Goal: Task Accomplishment & Management: Manage account settings

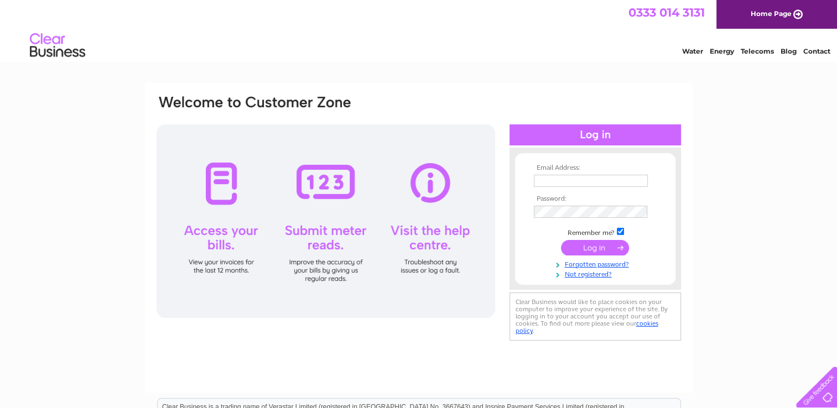
click at [580, 182] on input "text" at bounding box center [591, 181] width 114 height 12
paste input "accountsap@vertas.co.uk"
type input "accountsap@vertas.co.uk"
click at [573, 205] on td at bounding box center [595, 213] width 128 height 18
click at [604, 246] on input "submit" at bounding box center [595, 247] width 68 height 15
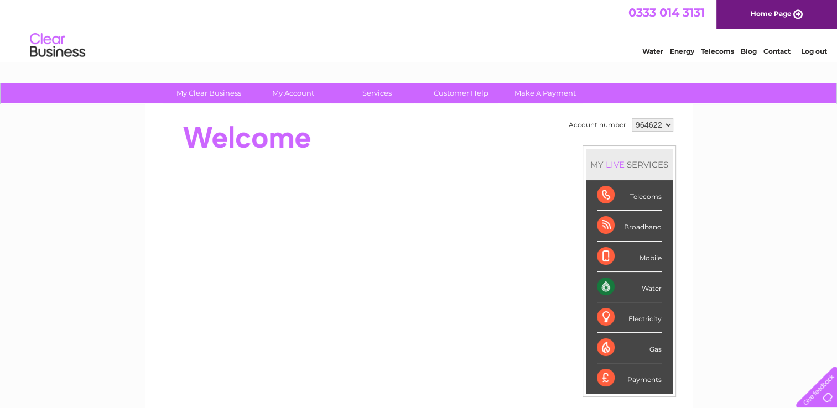
click at [650, 123] on select "964622" at bounding box center [652, 124] width 41 height 13
click at [685, 134] on div "Account number 964622 MY LIVE SERVICES Telecoms Broadband Mobile Water Electric…" at bounding box center [419, 310] width 548 height 411
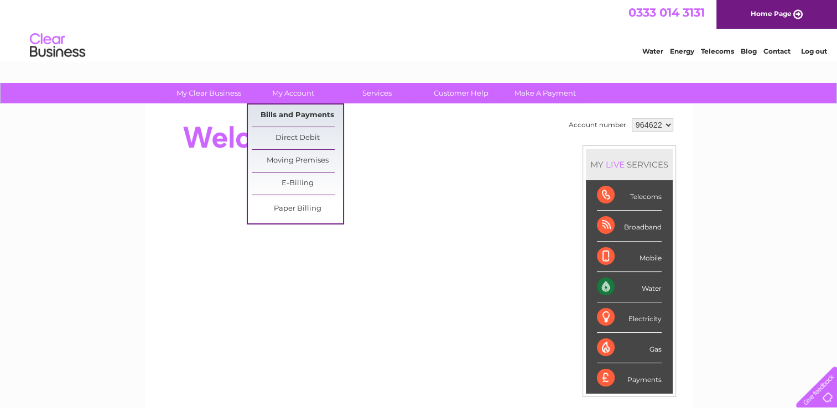
click at [312, 113] on link "Bills and Payments" at bounding box center [297, 116] width 91 height 22
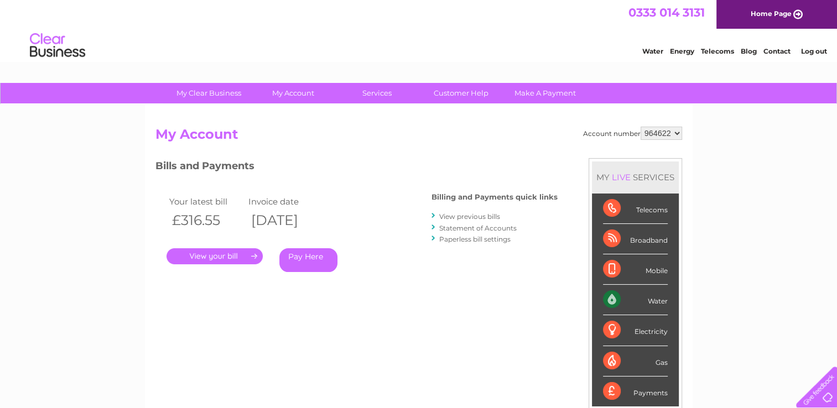
click at [461, 224] on link "Statement of Accounts" at bounding box center [477, 228] width 77 height 8
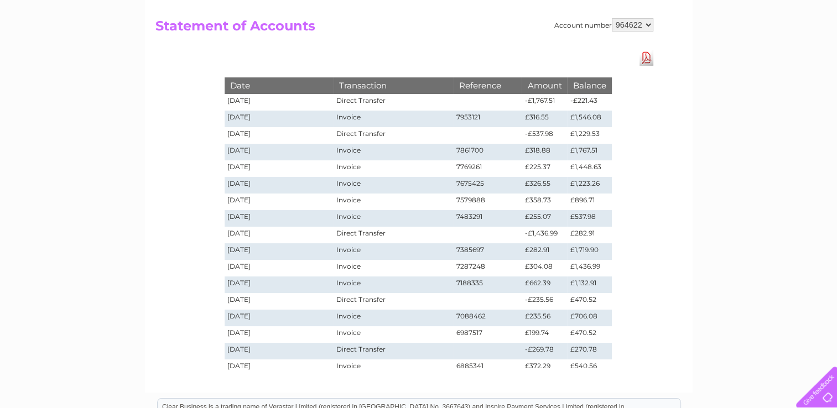
scroll to position [111, 0]
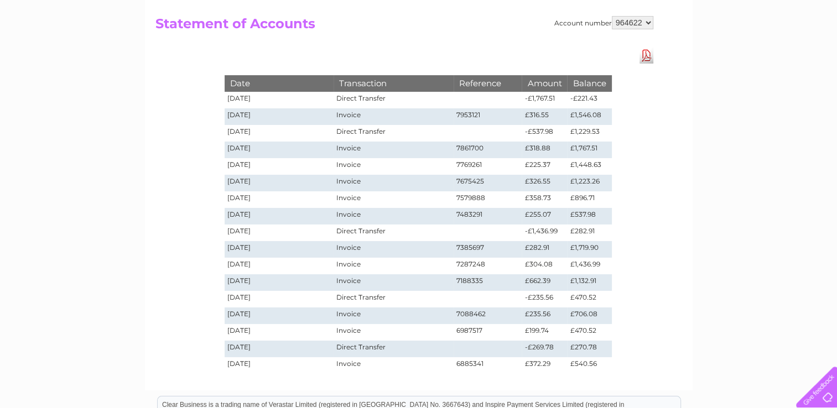
click at [423, 116] on td "Invoice" at bounding box center [393, 116] width 119 height 17
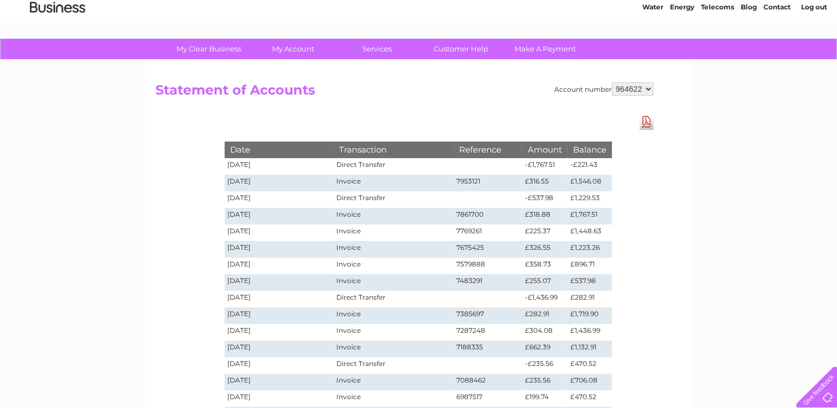
scroll to position [0, 0]
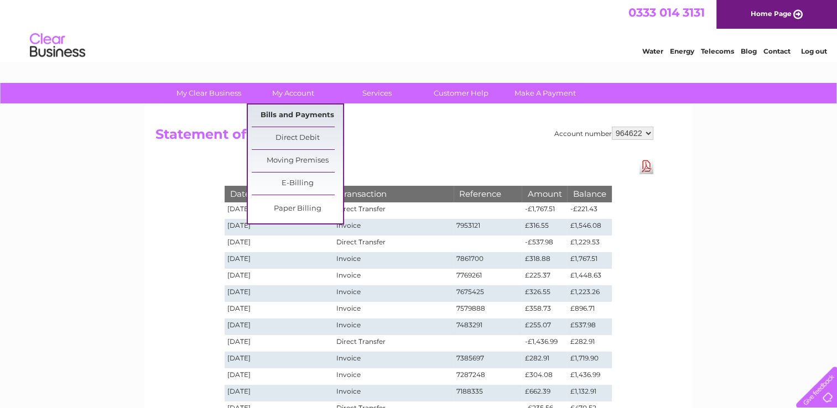
click at [297, 111] on link "Bills and Payments" at bounding box center [297, 116] width 91 height 22
click at [318, 118] on link "Bills and Payments" at bounding box center [297, 116] width 91 height 22
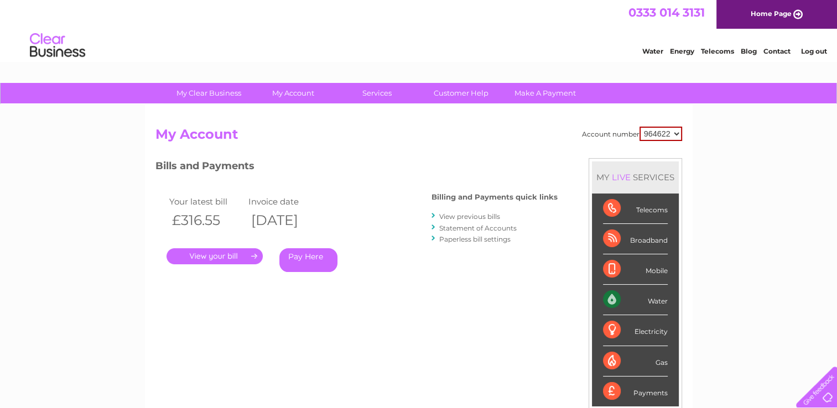
click at [223, 251] on link "." at bounding box center [214, 256] width 96 height 16
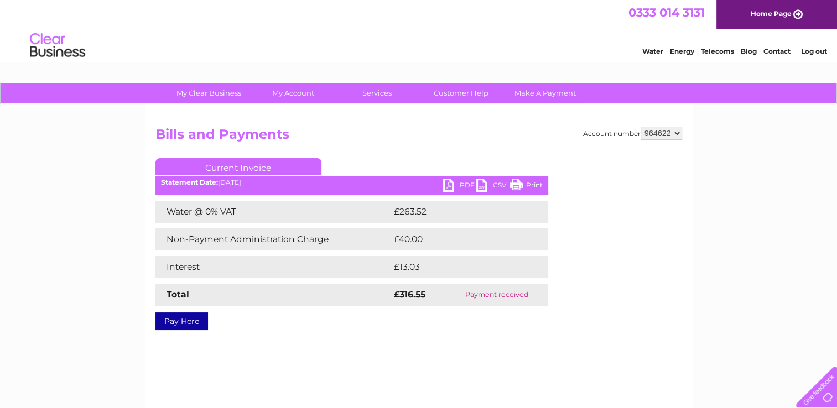
click at [452, 181] on link "PDF" at bounding box center [459, 187] width 33 height 16
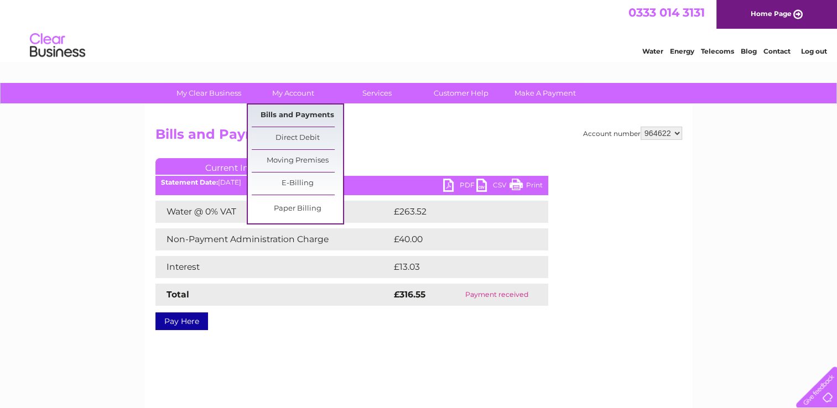
click at [296, 114] on link "Bills and Payments" at bounding box center [297, 116] width 91 height 22
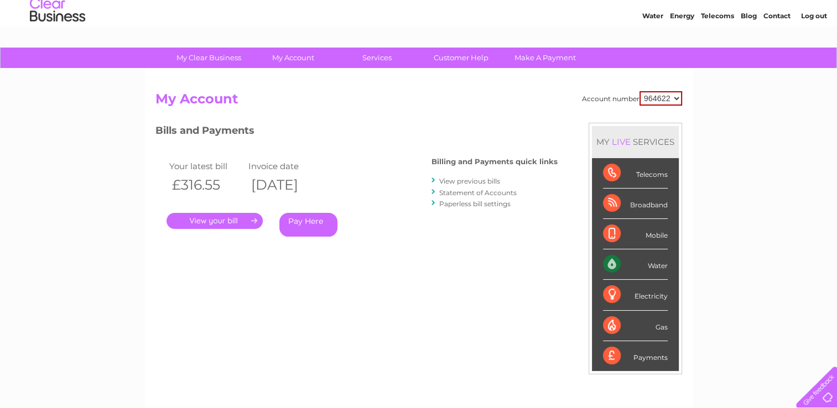
scroll to position [55, 0]
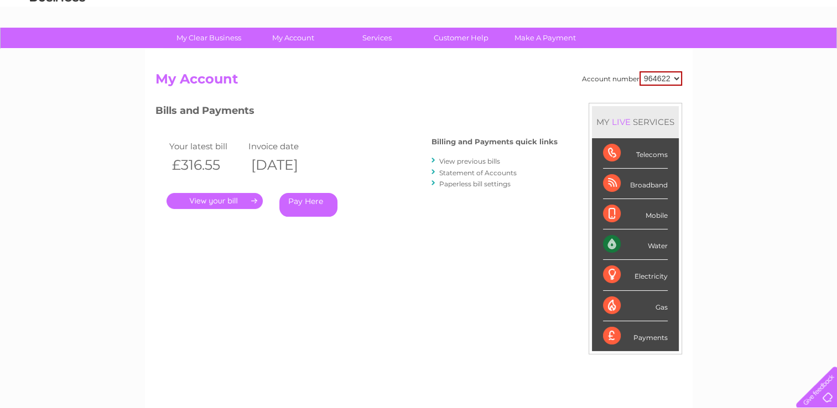
click at [476, 183] on link "Paperless bill settings" at bounding box center [474, 184] width 71 height 8
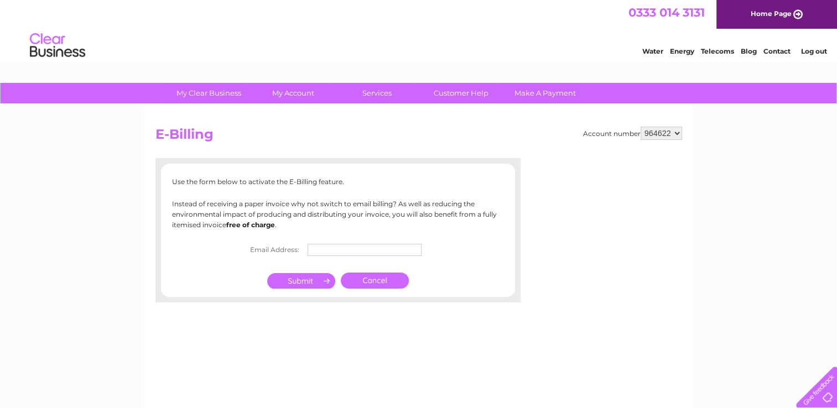
click at [329, 251] on input "text" at bounding box center [365, 250] width 114 height 12
type input "accountsap@vertas.co.uk"
click at [321, 286] on input "submit" at bounding box center [301, 280] width 68 height 15
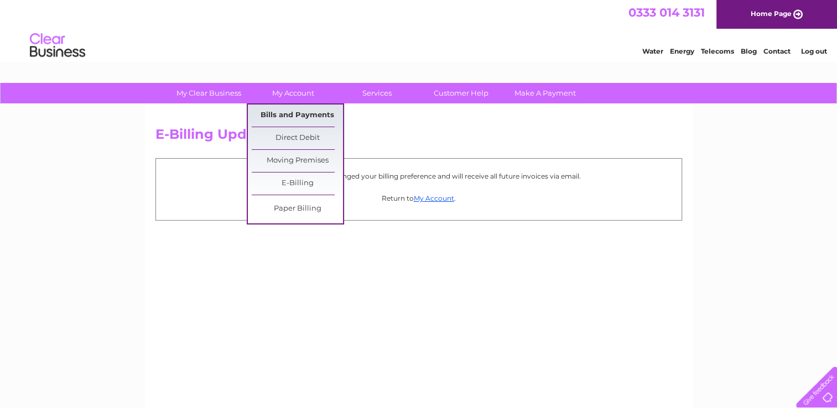
click at [290, 111] on link "Bills and Payments" at bounding box center [297, 116] width 91 height 22
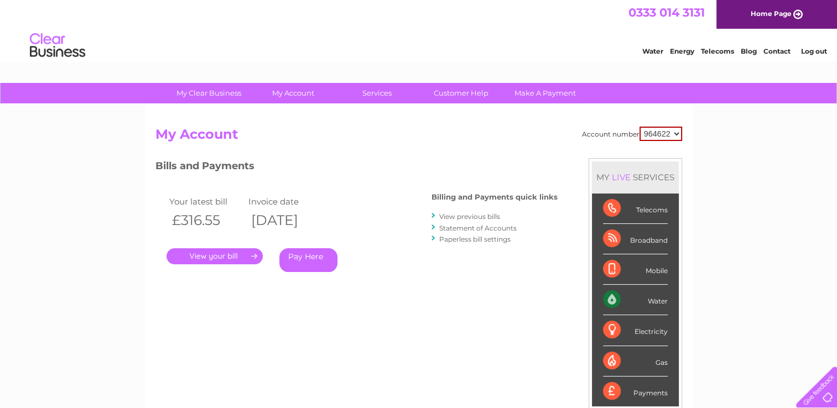
click at [465, 228] on link "Statement of Accounts" at bounding box center [477, 228] width 77 height 8
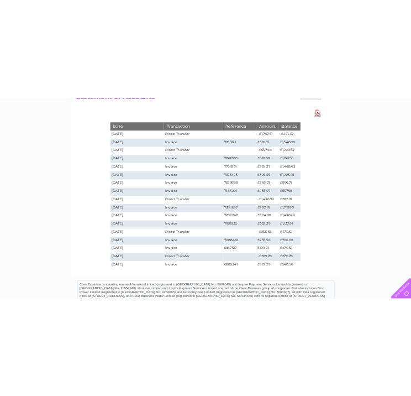
scroll to position [111, 0]
